Goal: Task Accomplishment & Management: Use online tool/utility

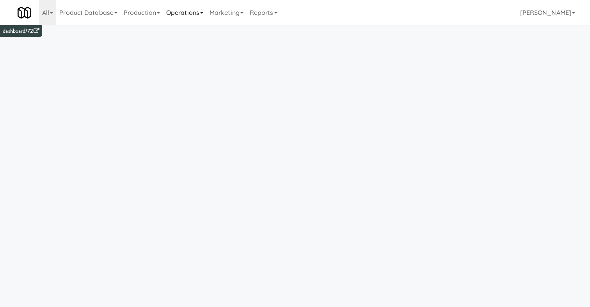
click at [196, 12] on link "Operations" at bounding box center [184, 12] width 43 height 25
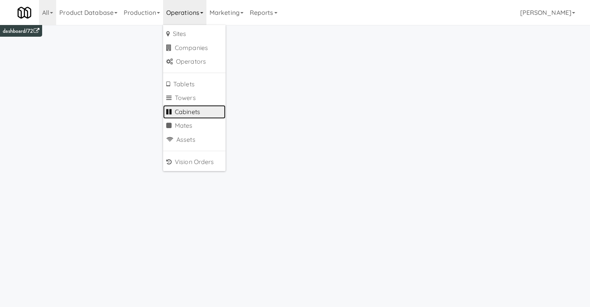
click at [198, 110] on link "Cabinets" at bounding box center [194, 112] width 62 height 14
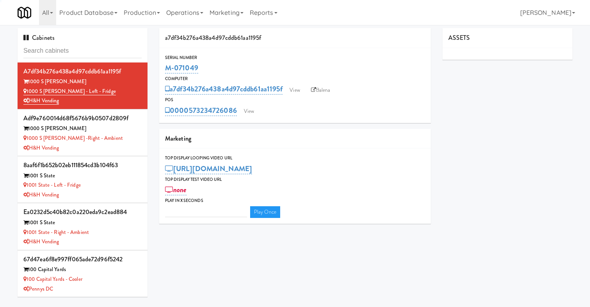
type input "1"
type input "3"
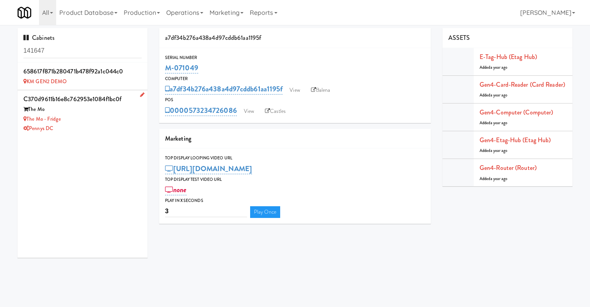
type input "141647"
click at [107, 117] on div "The Mo - Fridge" at bounding box center [82, 119] width 118 height 10
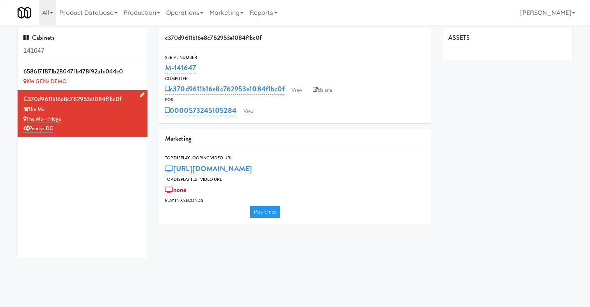
type input "3"
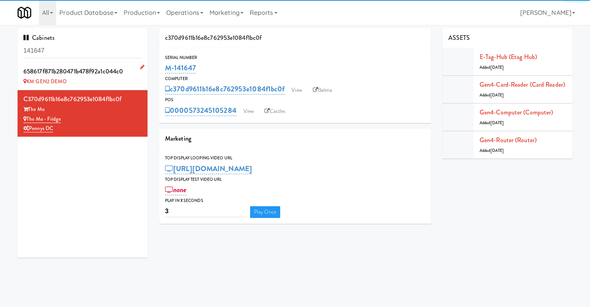
click at [106, 76] on div "658617f871b280471b478f92a1c044c0" at bounding box center [82, 72] width 118 height 12
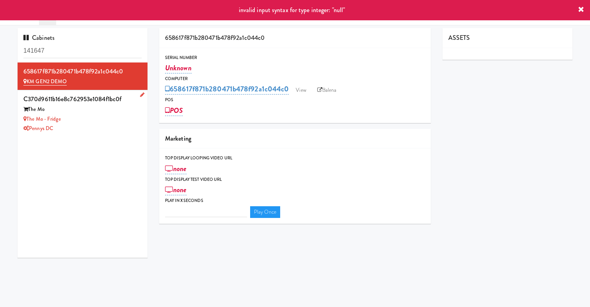
click at [112, 125] on div "Pennys DC" at bounding box center [82, 129] width 118 height 10
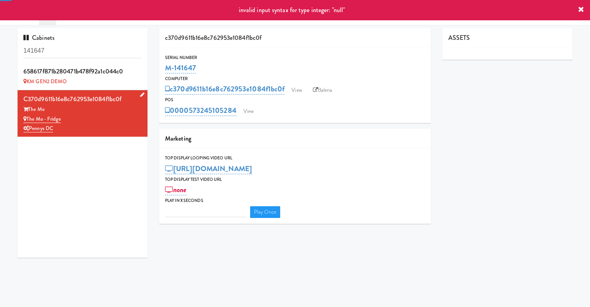
type input "3"
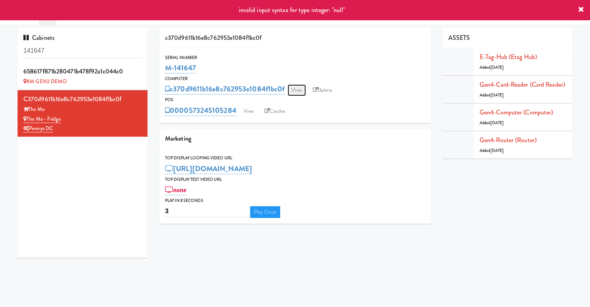
click at [301, 89] on link "View" at bounding box center [297, 90] width 18 height 12
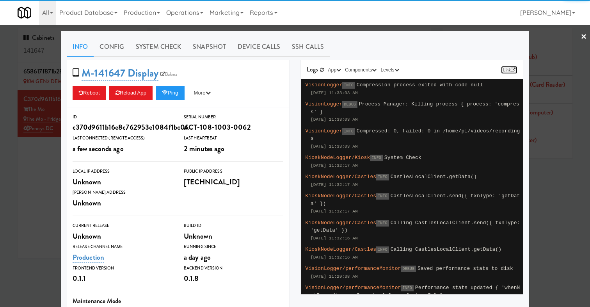
click at [508, 68] on link "Link" at bounding box center [509, 70] width 16 height 8
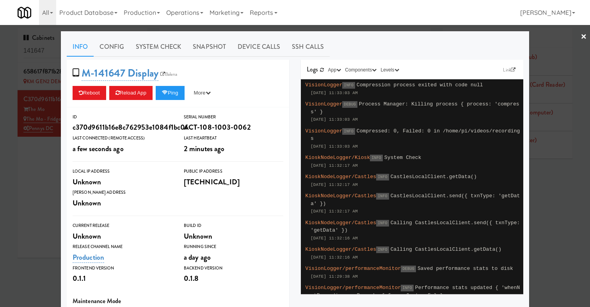
click at [11, 193] on div at bounding box center [295, 153] width 590 height 307
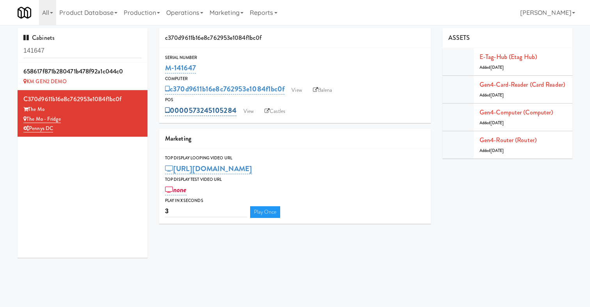
drag, startPoint x: 316, startPoint y: 118, endPoint x: 180, endPoint y: 105, distance: 136.8
click at [180, 105] on div "Serial Number M-141647 Computer c370d9611b16e8c762953e1084f1bc0f View Balena PO…" at bounding box center [295, 85] width 272 height 75
copy link "00573245105284"
click at [183, 5] on link "Operations" at bounding box center [184, 12] width 43 height 25
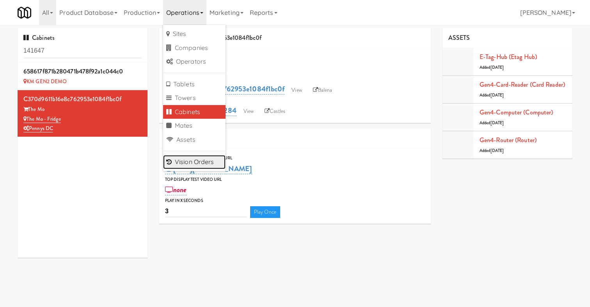
click at [203, 163] on link "Vision Orders" at bounding box center [194, 162] width 62 height 14
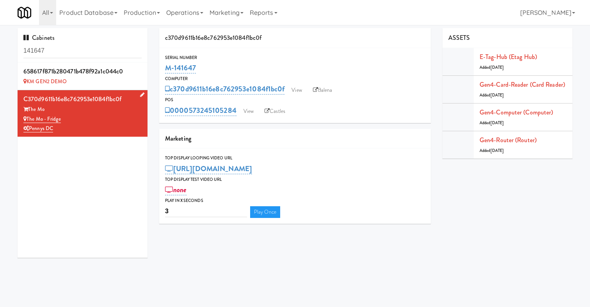
drag, startPoint x: 52, startPoint y: 108, endPoint x: 30, endPoint y: 108, distance: 22.3
click at [30, 108] on div "The Mo" at bounding box center [82, 110] width 118 height 10
copy div "The Mo"
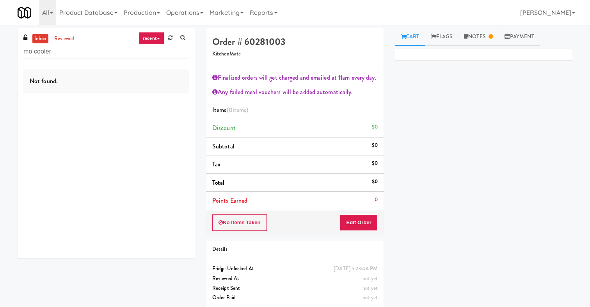
type input "mo cooler"
click at [71, 34] on link "reviewed" at bounding box center [64, 39] width 24 height 10
click at [82, 59] on input "mo cooler" at bounding box center [106, 52] width 166 height 14
click at [157, 35] on link "recent" at bounding box center [152, 38] width 26 height 12
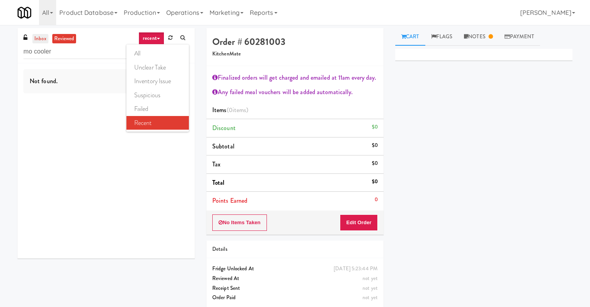
click at [44, 41] on link "inbox" at bounding box center [40, 39] width 16 height 10
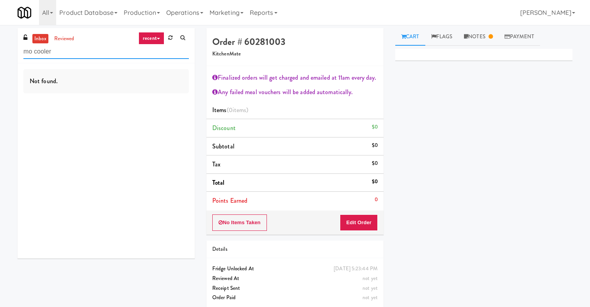
click at [73, 53] on input "mo cooler" at bounding box center [106, 52] width 166 height 14
drag, startPoint x: 78, startPoint y: 55, endPoint x: 0, endPoint y: 55, distance: 78.5
click at [0, 55] on div "inbox reviewed recent all unclear take inventory issue suspicious failed recent…" at bounding box center [295, 171] width 590 height 286
click at [153, 36] on link "recent" at bounding box center [152, 38] width 26 height 12
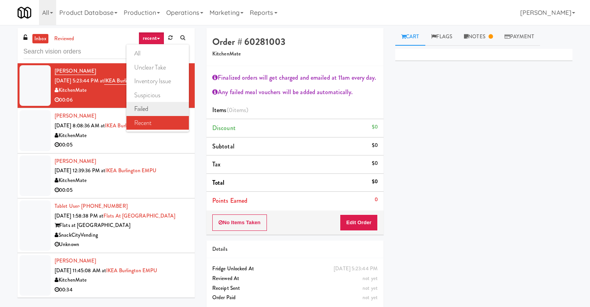
click at [158, 110] on link "failed" at bounding box center [157, 109] width 62 height 14
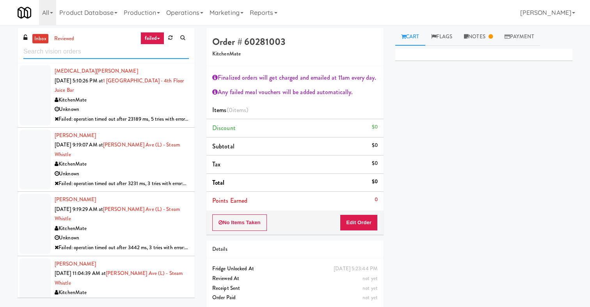
click at [80, 55] on input "text" at bounding box center [106, 52] width 166 height 14
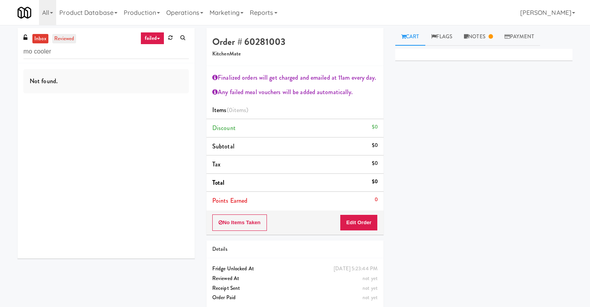
click at [64, 37] on link "reviewed" at bounding box center [64, 39] width 24 height 10
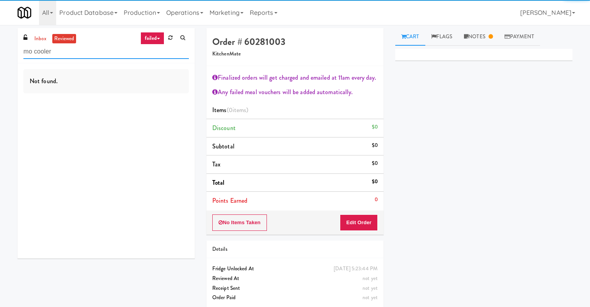
click at [75, 52] on input "mo cooler" at bounding box center [106, 52] width 166 height 14
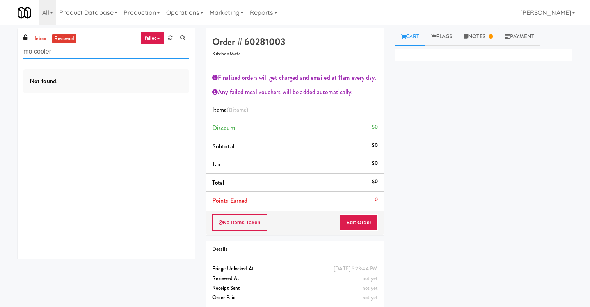
drag, startPoint x: 62, startPoint y: 53, endPoint x: 0, endPoint y: 30, distance: 65.8
click at [0, 30] on div "inbox reviewed failed all unclear take inventory issue suspicious failed recent…" at bounding box center [295, 171] width 590 height 286
paste input "The Mo"
type input "The Mo"
click at [96, 59] on div "inbox reviewed failed all unclear take inventory issue suspicious failed recent…" at bounding box center [106, 45] width 177 height 35
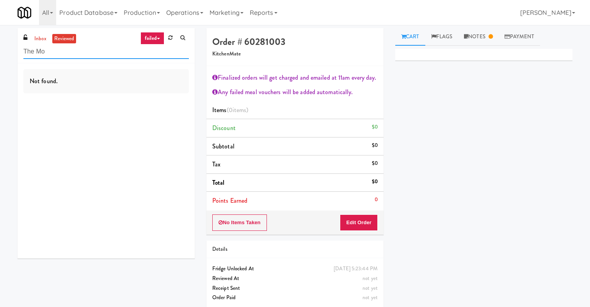
click at [84, 53] on input "The Mo" at bounding box center [106, 52] width 166 height 14
click at [42, 39] on link "inbox" at bounding box center [40, 39] width 16 height 10
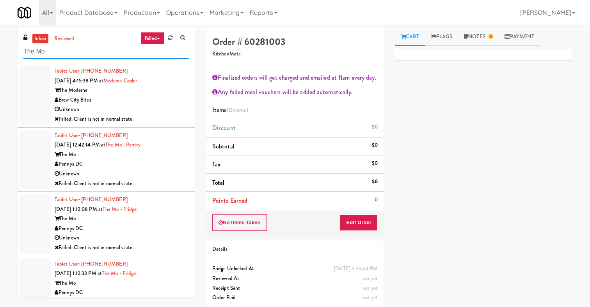
click at [49, 55] on input "The Mo" at bounding box center [106, 52] width 166 height 14
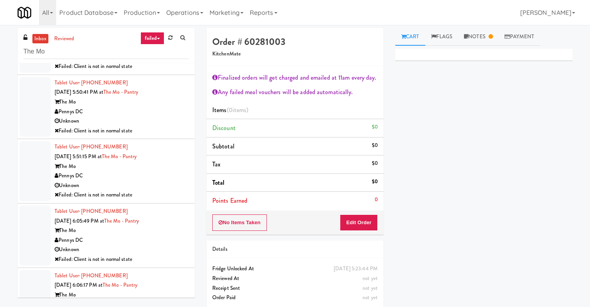
click at [161, 37] on link "failed" at bounding box center [153, 38] width 24 height 12
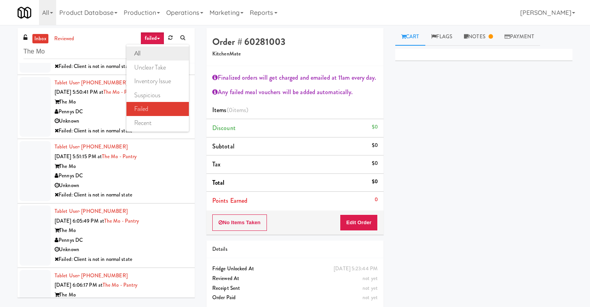
click at [154, 54] on link "all" at bounding box center [157, 53] width 62 height 14
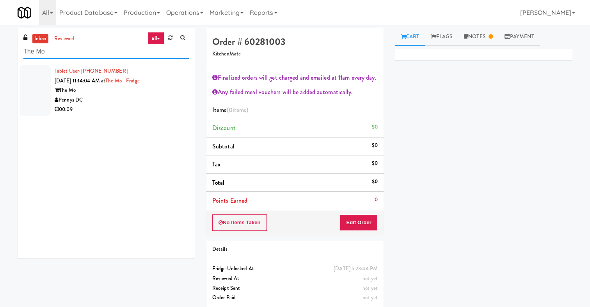
click at [117, 56] on input "The Mo" at bounding box center [106, 52] width 166 height 14
click at [64, 36] on link "reviewed" at bounding box center [64, 39] width 24 height 10
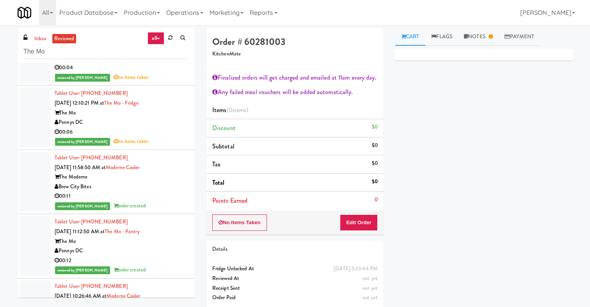
scroll to position [3449, 0]
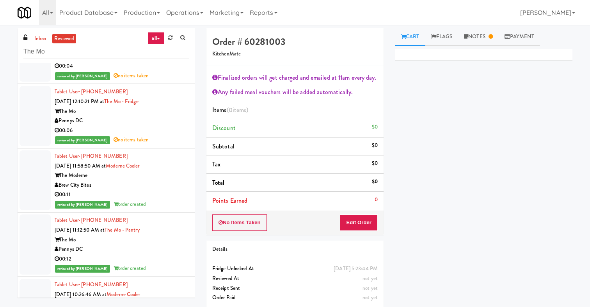
click at [148, 119] on div "Pennys DC" at bounding box center [122, 121] width 134 height 10
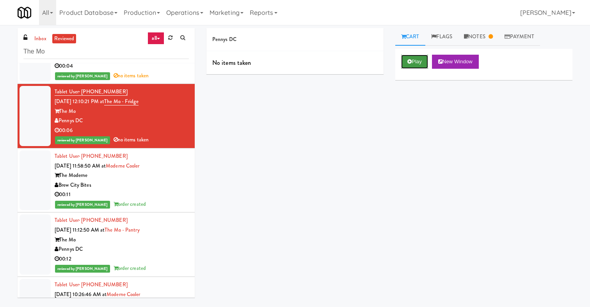
click at [410, 59] on icon at bounding box center [410, 61] width 4 height 5
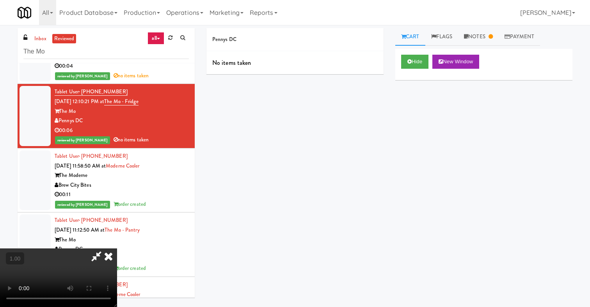
click at [117, 248] on icon at bounding box center [108, 256] width 17 height 16
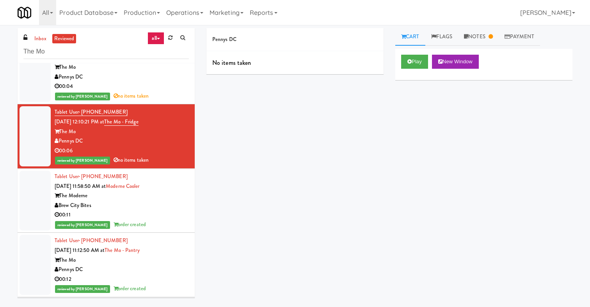
scroll to position [3413, 0]
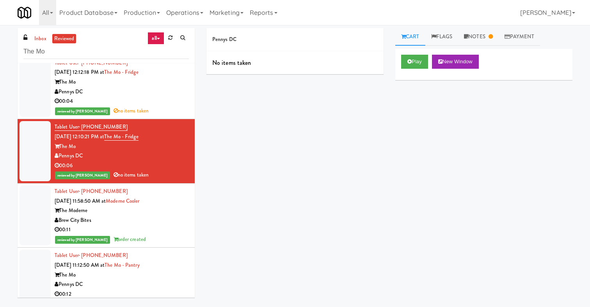
click at [163, 102] on div "00:04" at bounding box center [122, 101] width 134 height 10
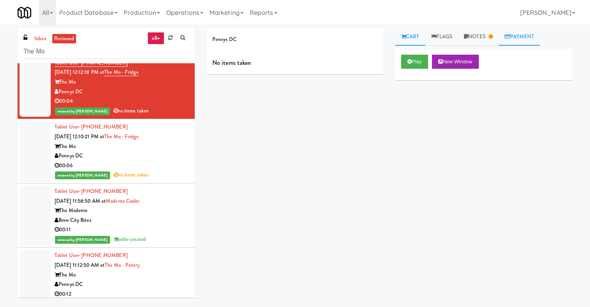
click at [524, 30] on link "Payment" at bounding box center [519, 37] width 41 height 18
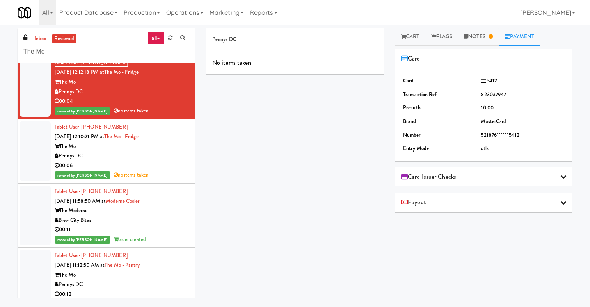
click at [160, 171] on div "00:06" at bounding box center [122, 166] width 134 height 10
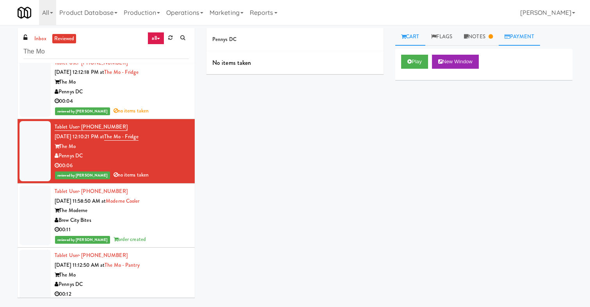
click at [513, 36] on link "Payment" at bounding box center [519, 37] width 41 height 18
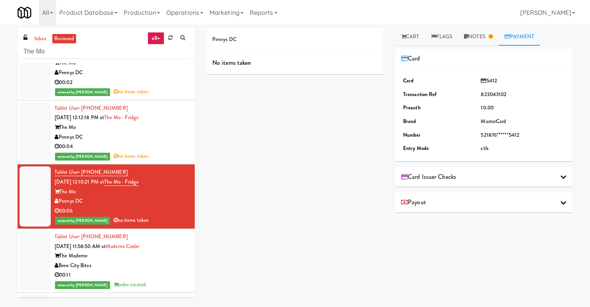
scroll to position [3361, 0]
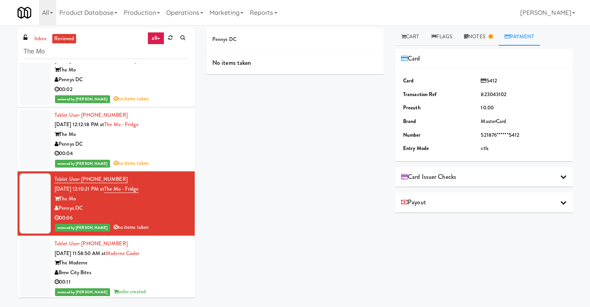
click at [163, 155] on div "00:04" at bounding box center [122, 154] width 134 height 10
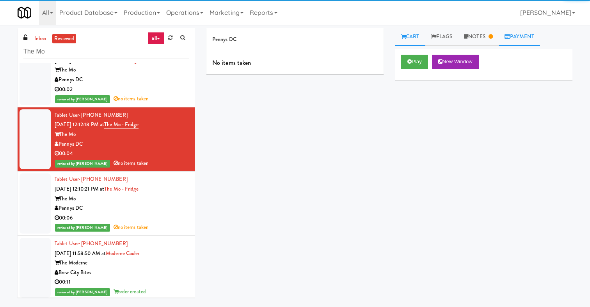
click at [520, 35] on link "Payment" at bounding box center [519, 37] width 41 height 18
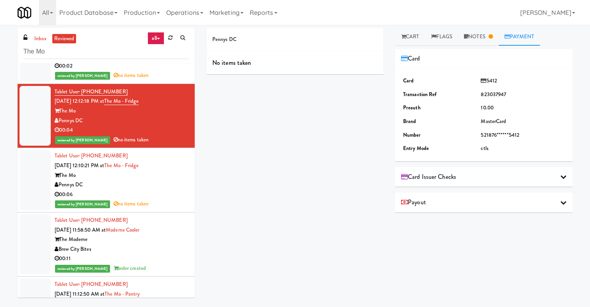
scroll to position [3385, 0]
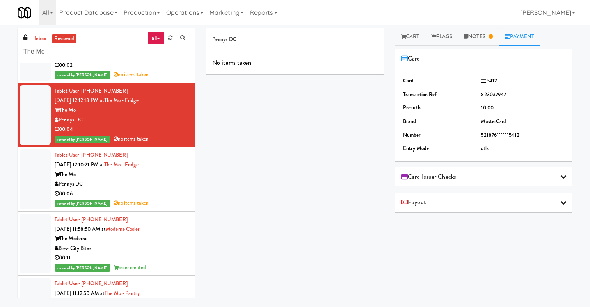
click at [157, 242] on div "The Moderne" at bounding box center [122, 239] width 134 height 10
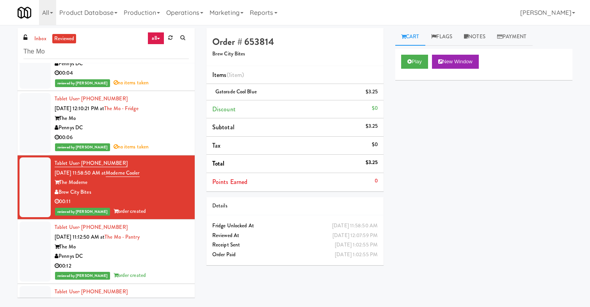
scroll to position [3442, 0]
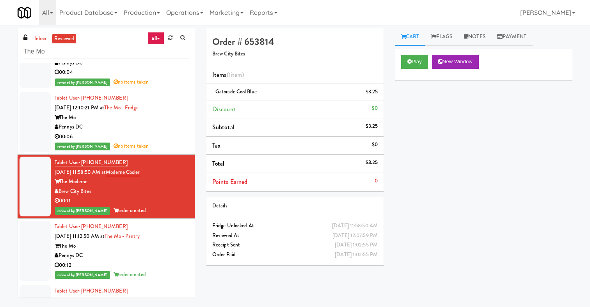
click at [165, 256] on div "Pennys DC" at bounding box center [122, 256] width 134 height 10
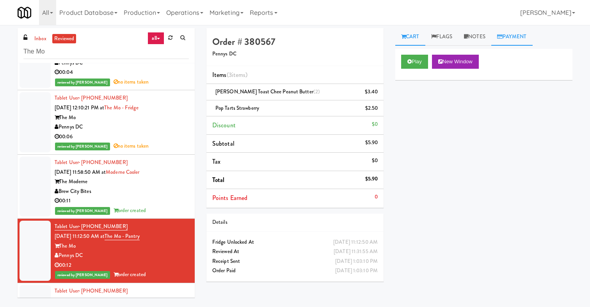
click at [514, 40] on link "Payment" at bounding box center [512, 37] width 41 height 18
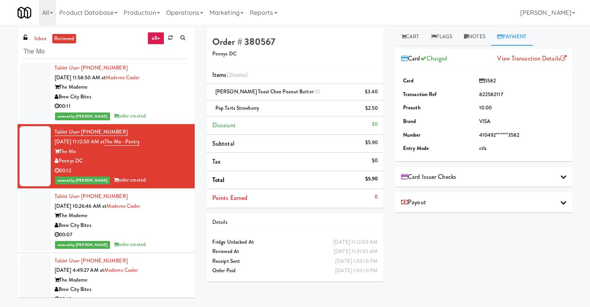
scroll to position [3540, 0]
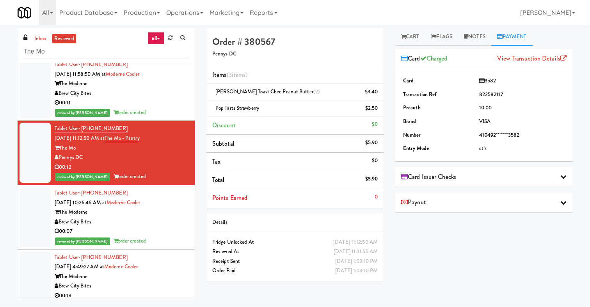
click at [164, 225] on div "Brew City Bites" at bounding box center [122, 222] width 134 height 10
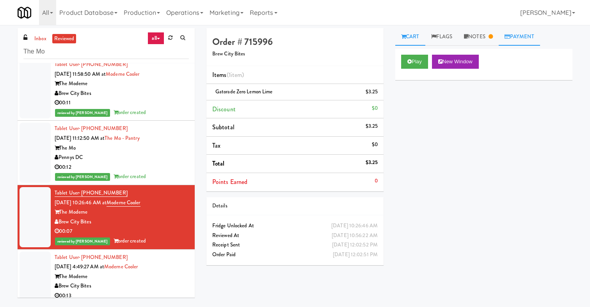
click at [514, 39] on link "Payment" at bounding box center [519, 37] width 41 height 18
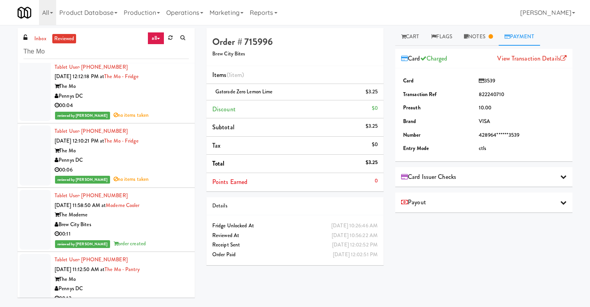
scroll to position [3407, 0]
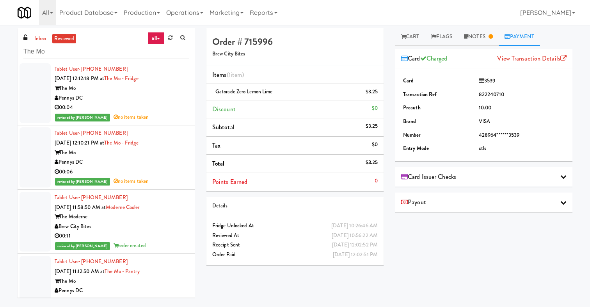
click at [148, 164] on div "Pennys DC" at bounding box center [122, 162] width 134 height 10
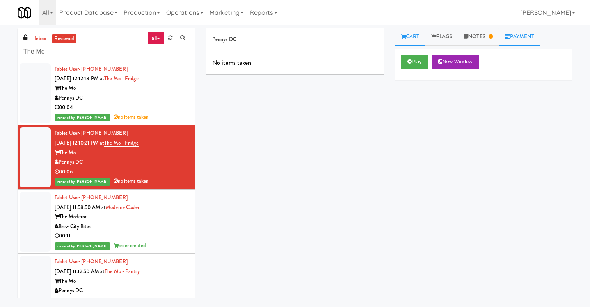
click at [531, 32] on link "Payment" at bounding box center [519, 37] width 41 height 18
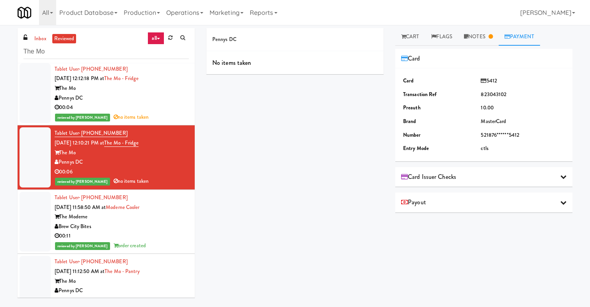
click at [143, 110] on div "00:04" at bounding box center [122, 108] width 134 height 10
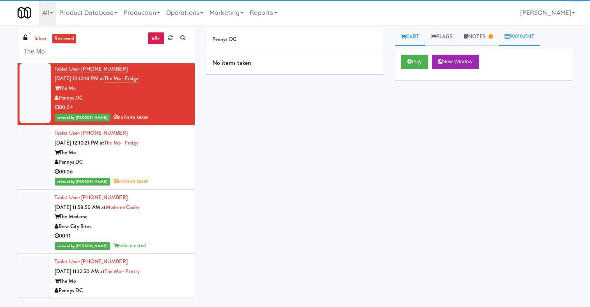
click at [526, 36] on link "Payment" at bounding box center [519, 37] width 41 height 18
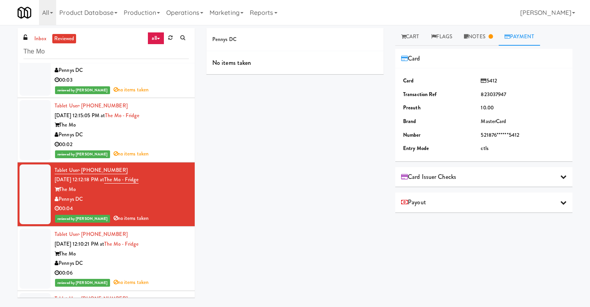
scroll to position [3292, 0]
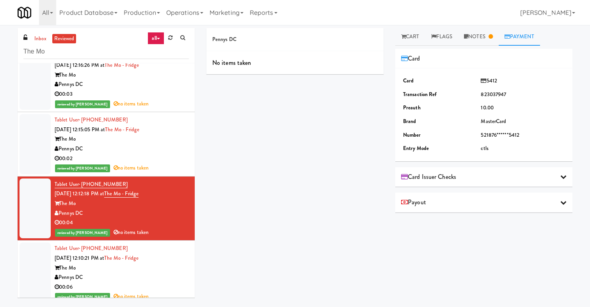
click at [154, 144] on div "The Mo" at bounding box center [122, 139] width 134 height 10
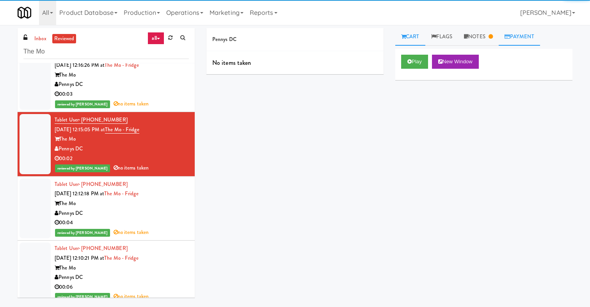
click at [510, 36] on icon at bounding box center [507, 36] width 5 height 5
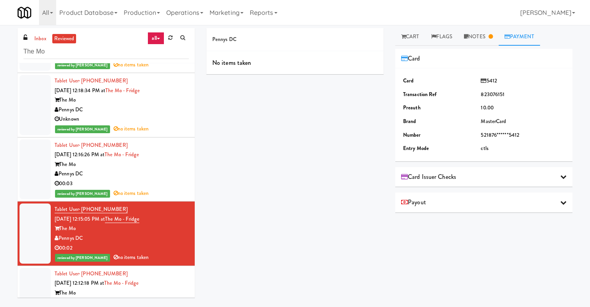
scroll to position [3201, 0]
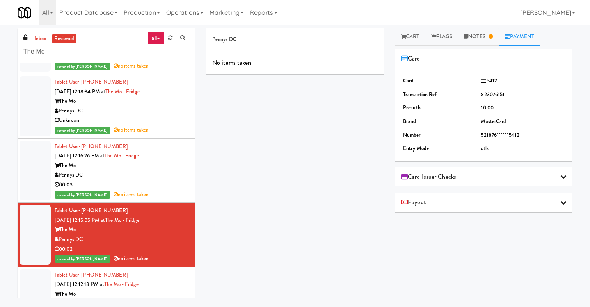
click at [160, 180] on div "Pennys DC" at bounding box center [122, 175] width 134 height 10
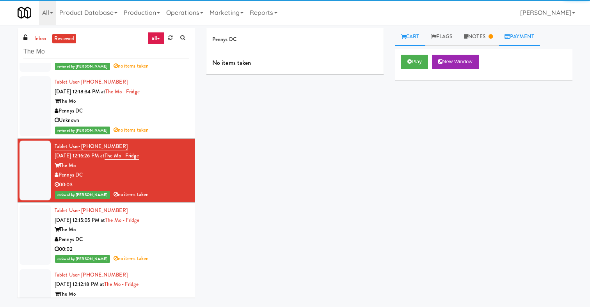
click at [529, 33] on link "Payment" at bounding box center [519, 37] width 41 height 18
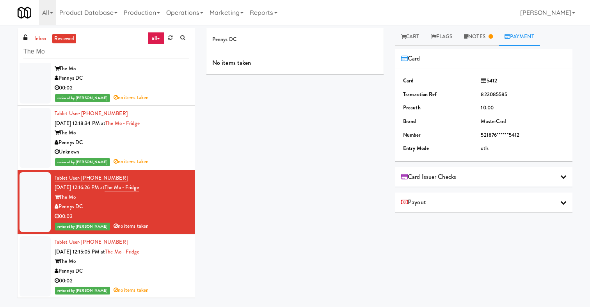
scroll to position [3169, 0]
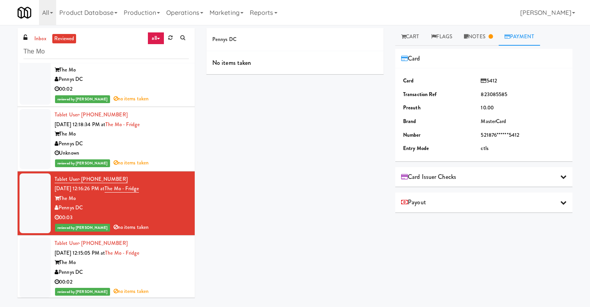
click at [166, 149] on div "Pennys DC" at bounding box center [122, 144] width 134 height 10
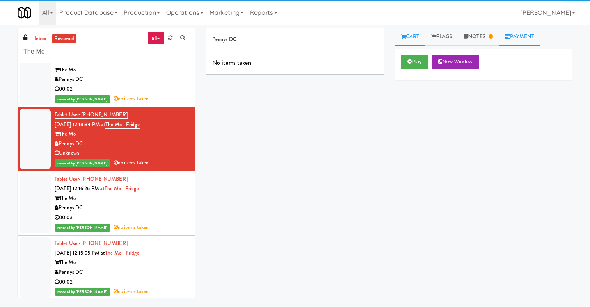
click at [531, 40] on link "Payment" at bounding box center [519, 37] width 41 height 18
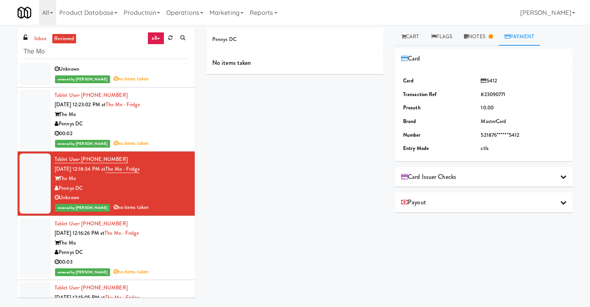
scroll to position [3117, 0]
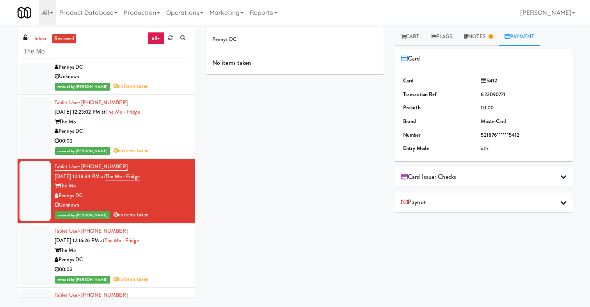
click at [164, 141] on div "00:02" at bounding box center [122, 141] width 134 height 10
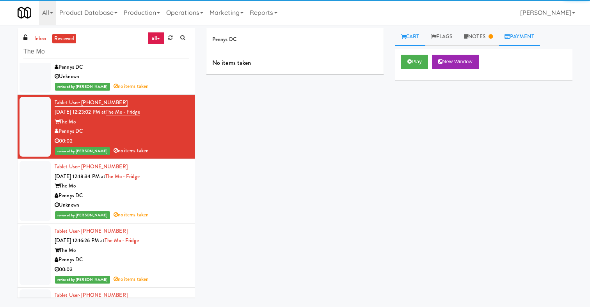
click at [518, 37] on link "Payment" at bounding box center [519, 37] width 41 height 18
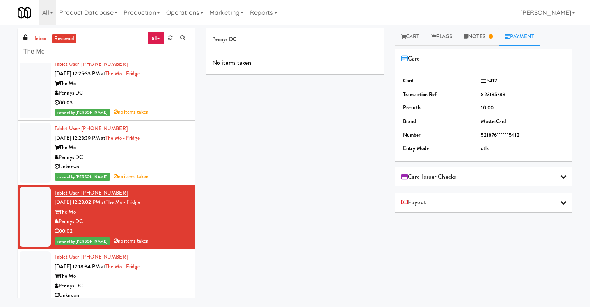
scroll to position [3026, 0]
click at [128, 169] on div "Unknown" at bounding box center [122, 167] width 134 height 10
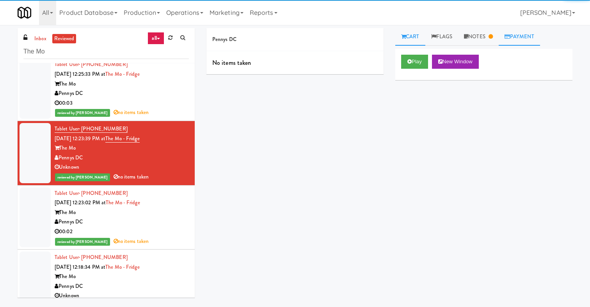
click at [517, 35] on link "Payment" at bounding box center [519, 37] width 41 height 18
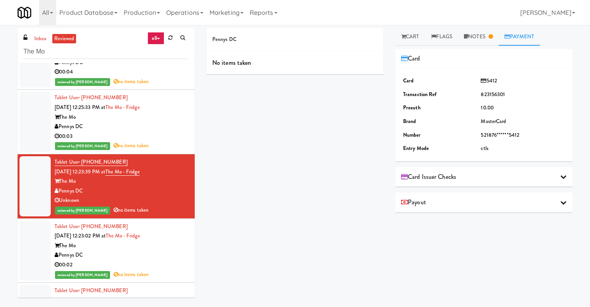
scroll to position [2989, 0]
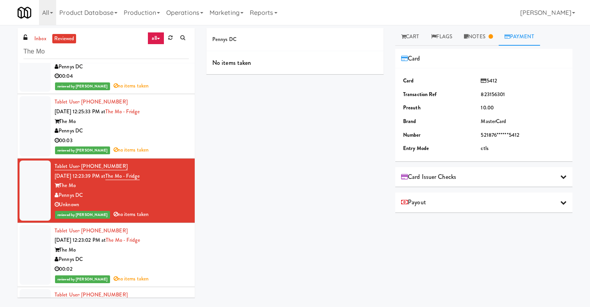
click at [139, 136] on div "Pennys DC" at bounding box center [122, 131] width 134 height 10
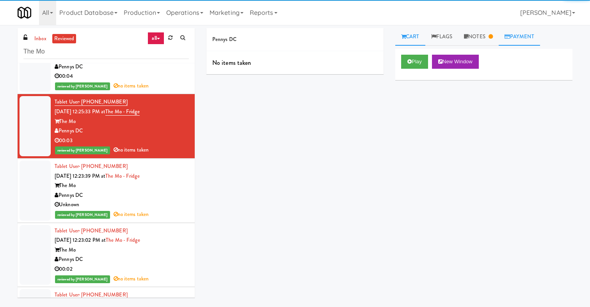
click at [522, 37] on link "Payment" at bounding box center [519, 37] width 41 height 18
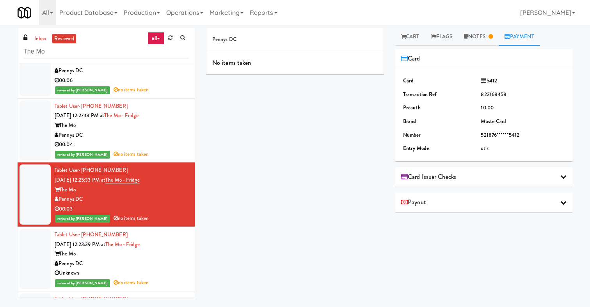
scroll to position [2908, 0]
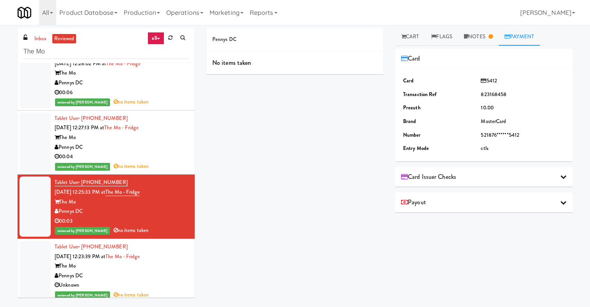
click at [157, 152] on div "Pennys DC" at bounding box center [122, 148] width 134 height 10
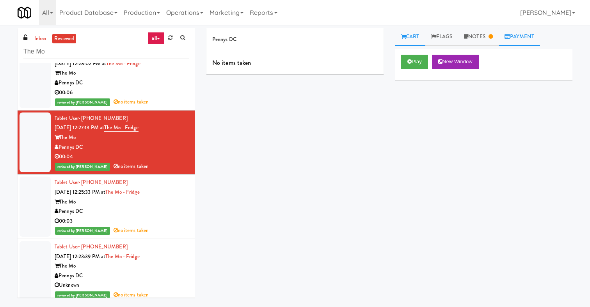
click at [525, 41] on link "Payment" at bounding box center [519, 37] width 41 height 18
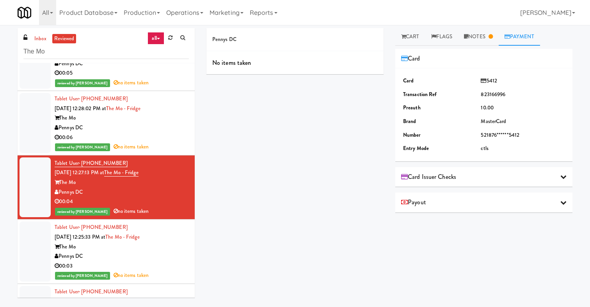
scroll to position [2855, 0]
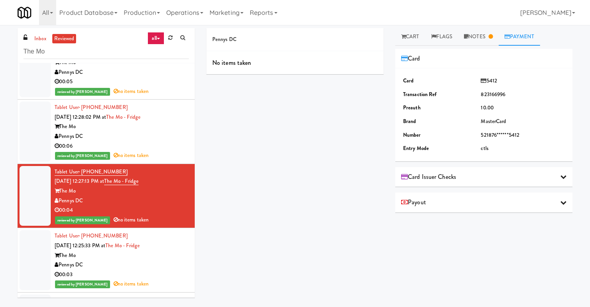
click at [164, 150] on div "00:06" at bounding box center [122, 146] width 134 height 10
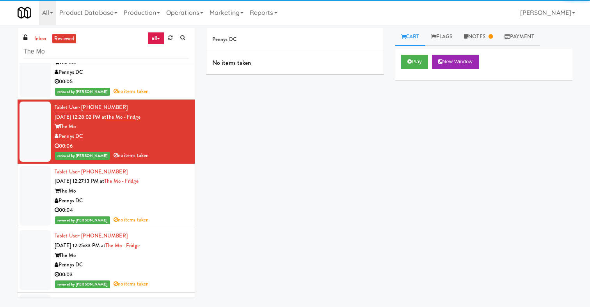
click at [530, 27] on div "inbox reviewed all all unclear take inventory issue suspicious failed recent Th…" at bounding box center [295, 164] width 590 height 279
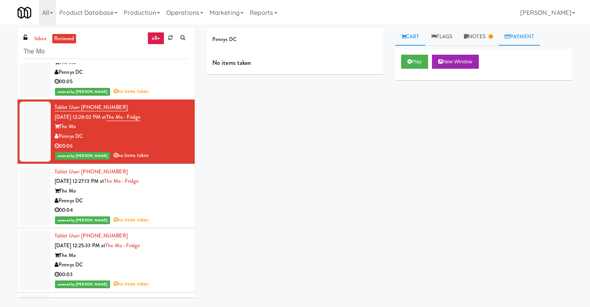
click at [526, 36] on link "Payment" at bounding box center [519, 37] width 41 height 18
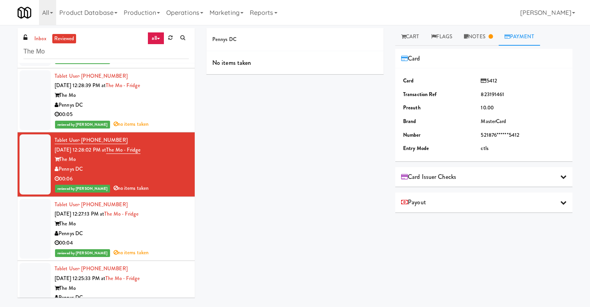
scroll to position [2815, 0]
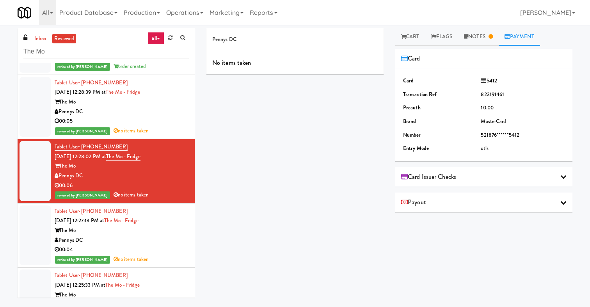
click at [156, 126] on div "00:05" at bounding box center [122, 121] width 134 height 10
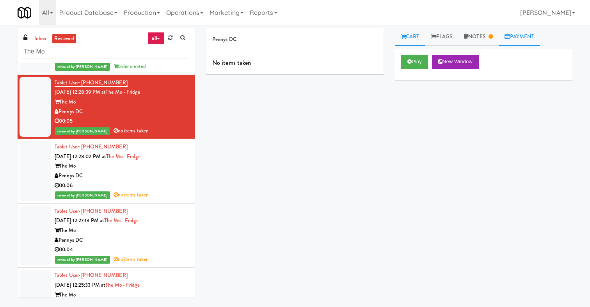
click at [531, 32] on link "Payment" at bounding box center [519, 37] width 41 height 18
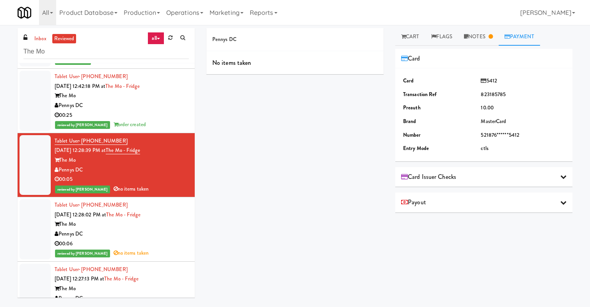
scroll to position [2749, 0]
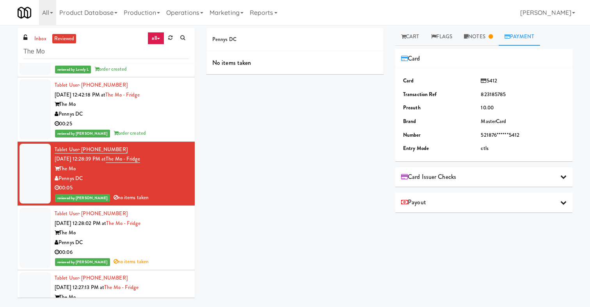
click at [164, 119] on div "Pennys DC" at bounding box center [122, 114] width 134 height 10
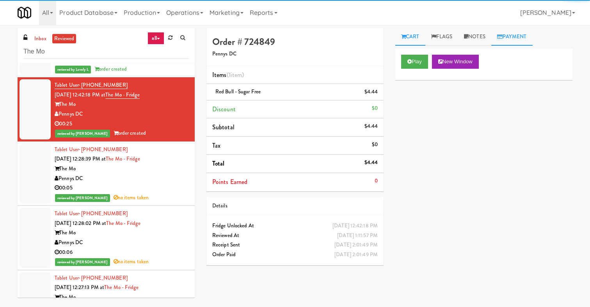
click at [509, 35] on link "Payment" at bounding box center [512, 37] width 41 height 18
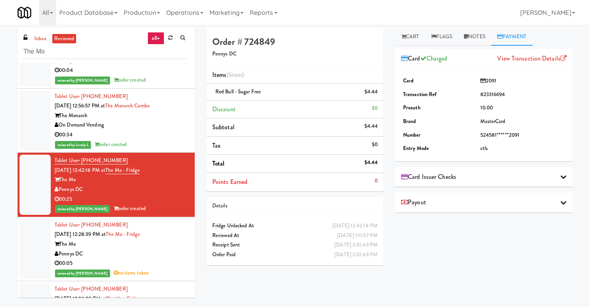
scroll to position [2668, 0]
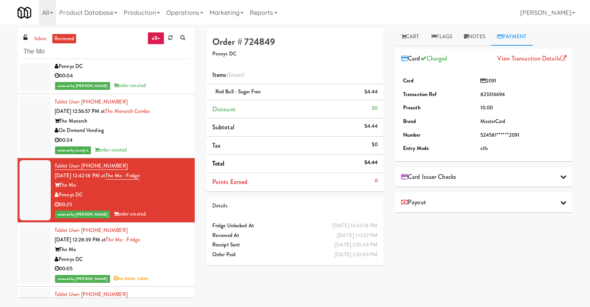
click at [164, 134] on div "On Demand Vending" at bounding box center [122, 131] width 134 height 10
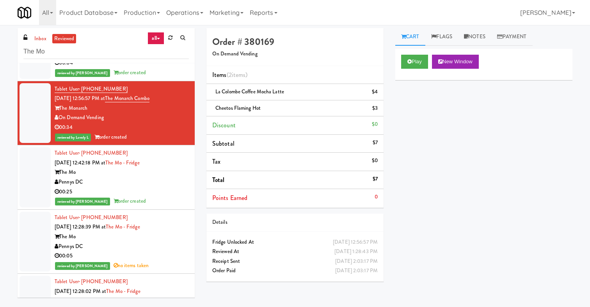
scroll to position [2684, 0]
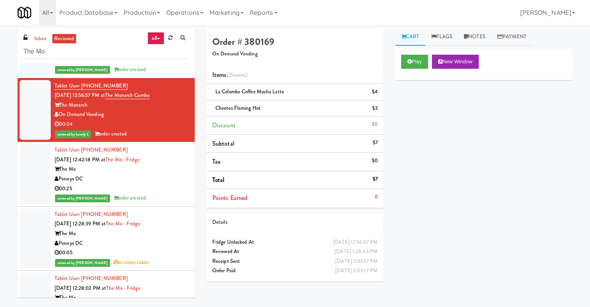
click at [155, 33] on link "all" at bounding box center [156, 38] width 16 height 12
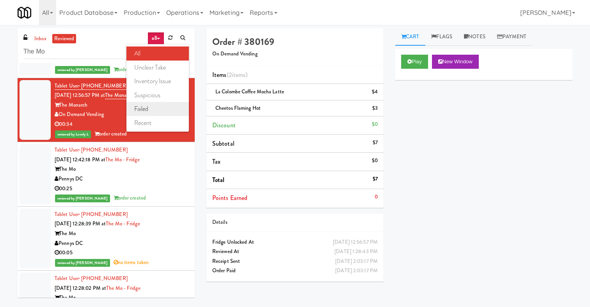
click at [158, 109] on link "failed" at bounding box center [157, 109] width 62 height 14
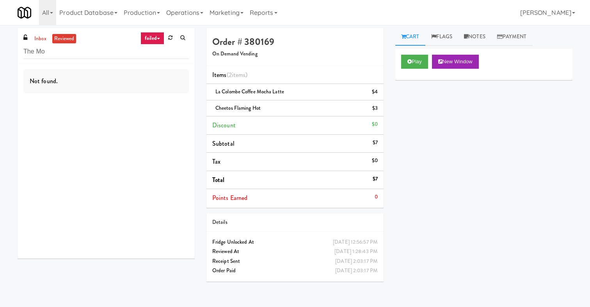
scroll to position [0, 0]
click at [93, 52] on input "The Mo" at bounding box center [106, 52] width 166 height 14
click at [39, 39] on link "inbox" at bounding box center [40, 39] width 16 height 10
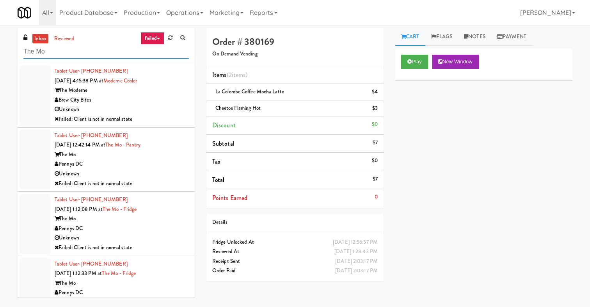
click at [64, 57] on input "The Mo" at bounding box center [106, 52] width 166 height 14
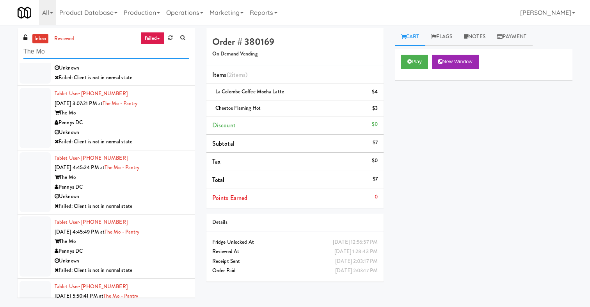
scroll to position [923, 0]
